Goal: Register for event/course

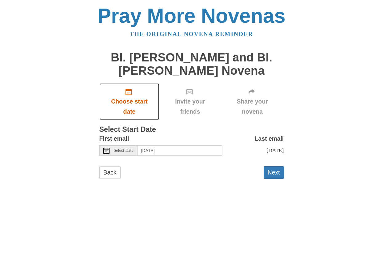
click at [126, 99] on span "Choose start date" at bounding box center [130, 107] width 48 height 20
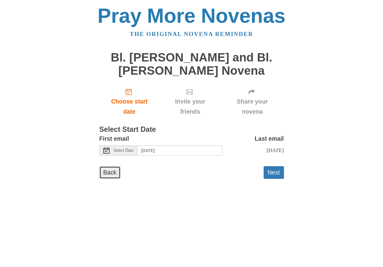
click at [108, 173] on link "Back" at bounding box center [109, 172] width 21 height 13
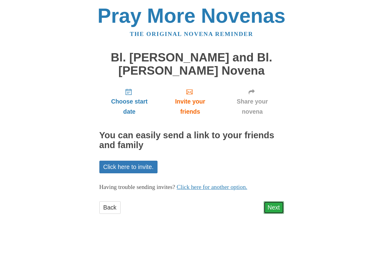
click at [273, 204] on link "Next" at bounding box center [274, 207] width 20 height 13
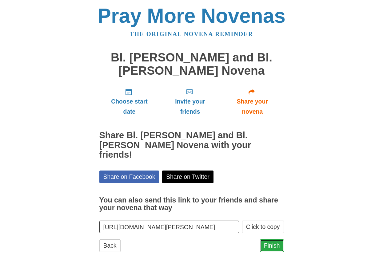
click at [272, 240] on link "Finish" at bounding box center [272, 246] width 24 height 13
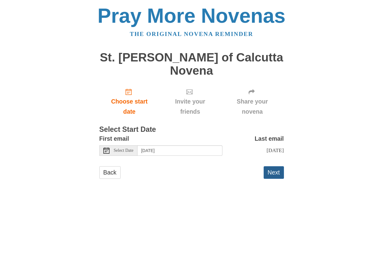
click at [275, 169] on button "Next" at bounding box center [274, 172] width 20 height 13
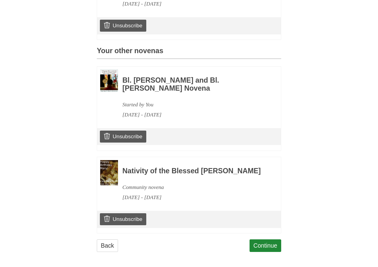
scroll to position [252, 0]
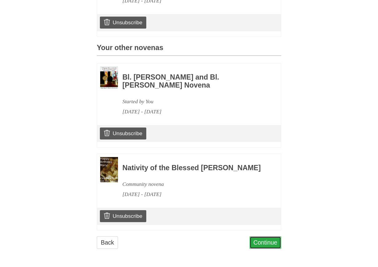
click at [272, 240] on link "Continue" at bounding box center [266, 243] width 32 height 13
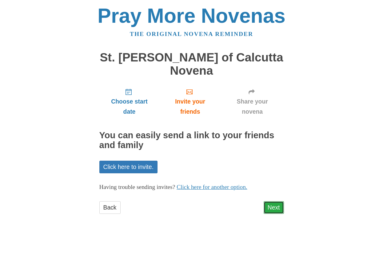
drag, startPoint x: 276, startPoint y: 210, endPoint x: 277, endPoint y: 207, distance: 3.4
click at [276, 209] on link "Next" at bounding box center [274, 207] width 20 height 13
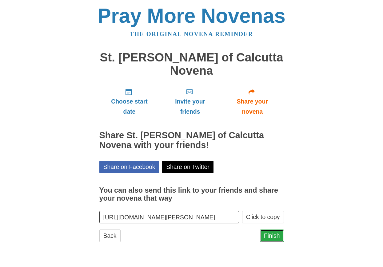
click at [268, 234] on link "Finish" at bounding box center [272, 236] width 24 height 13
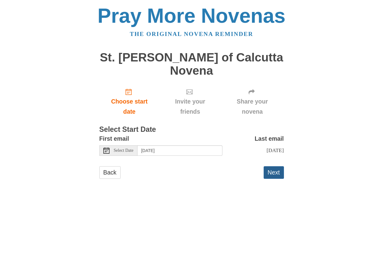
click at [273, 170] on button "Next" at bounding box center [274, 172] width 20 height 13
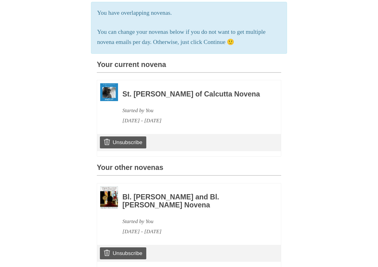
scroll to position [123, 0]
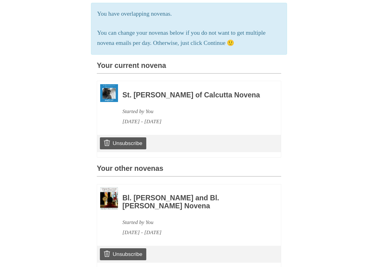
click at [108, 94] on img at bounding box center [109, 93] width 18 height 18
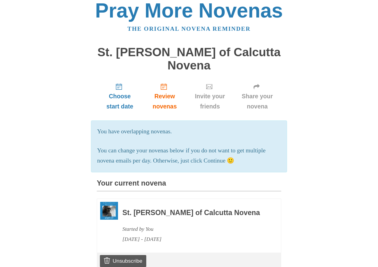
scroll to position [0, 0]
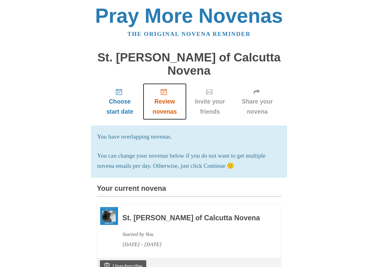
click at [163, 104] on span "Review novenas" at bounding box center [164, 107] width 31 height 20
click at [161, 215] on h3 "St. [PERSON_NAME] of Calcutta Novena" at bounding box center [193, 218] width 142 height 8
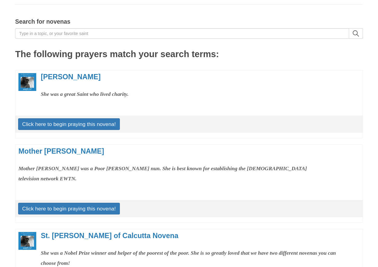
scroll to position [62, 0]
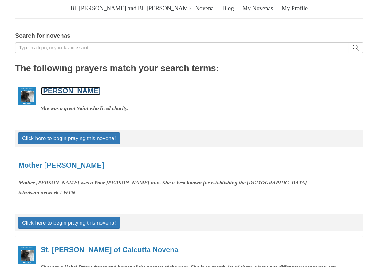
click at [72, 90] on link "[PERSON_NAME]" at bounding box center [71, 91] width 60 height 8
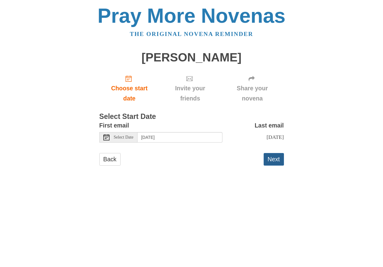
click at [276, 161] on button "Next" at bounding box center [274, 159] width 20 height 13
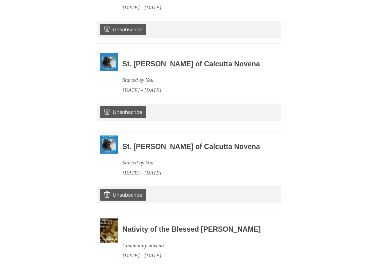
scroll to position [338, 0]
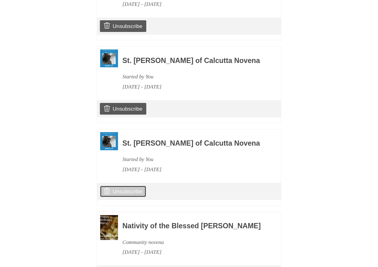
click at [118, 188] on link "Unsubscribe" at bounding box center [123, 192] width 46 height 12
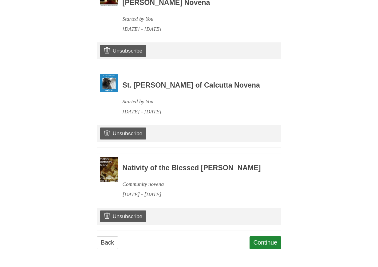
scroll to position [350, 0]
click at [268, 245] on link "Continue" at bounding box center [266, 243] width 32 height 13
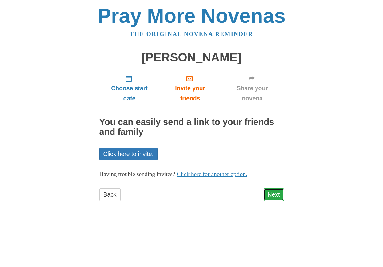
click at [277, 195] on link "Next" at bounding box center [274, 195] width 20 height 13
